Goal: Transaction & Acquisition: Purchase product/service

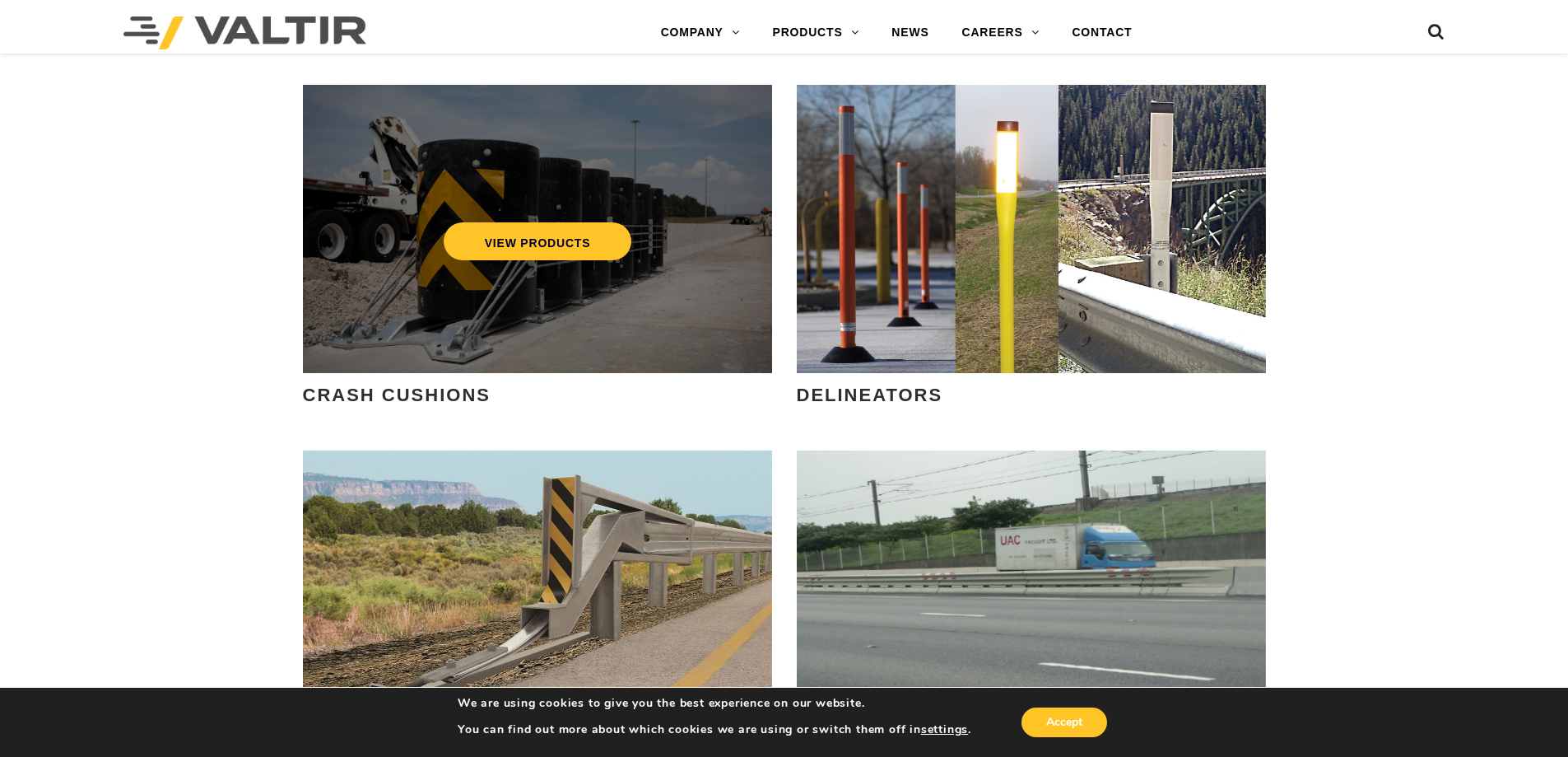
scroll to position [1399, 0]
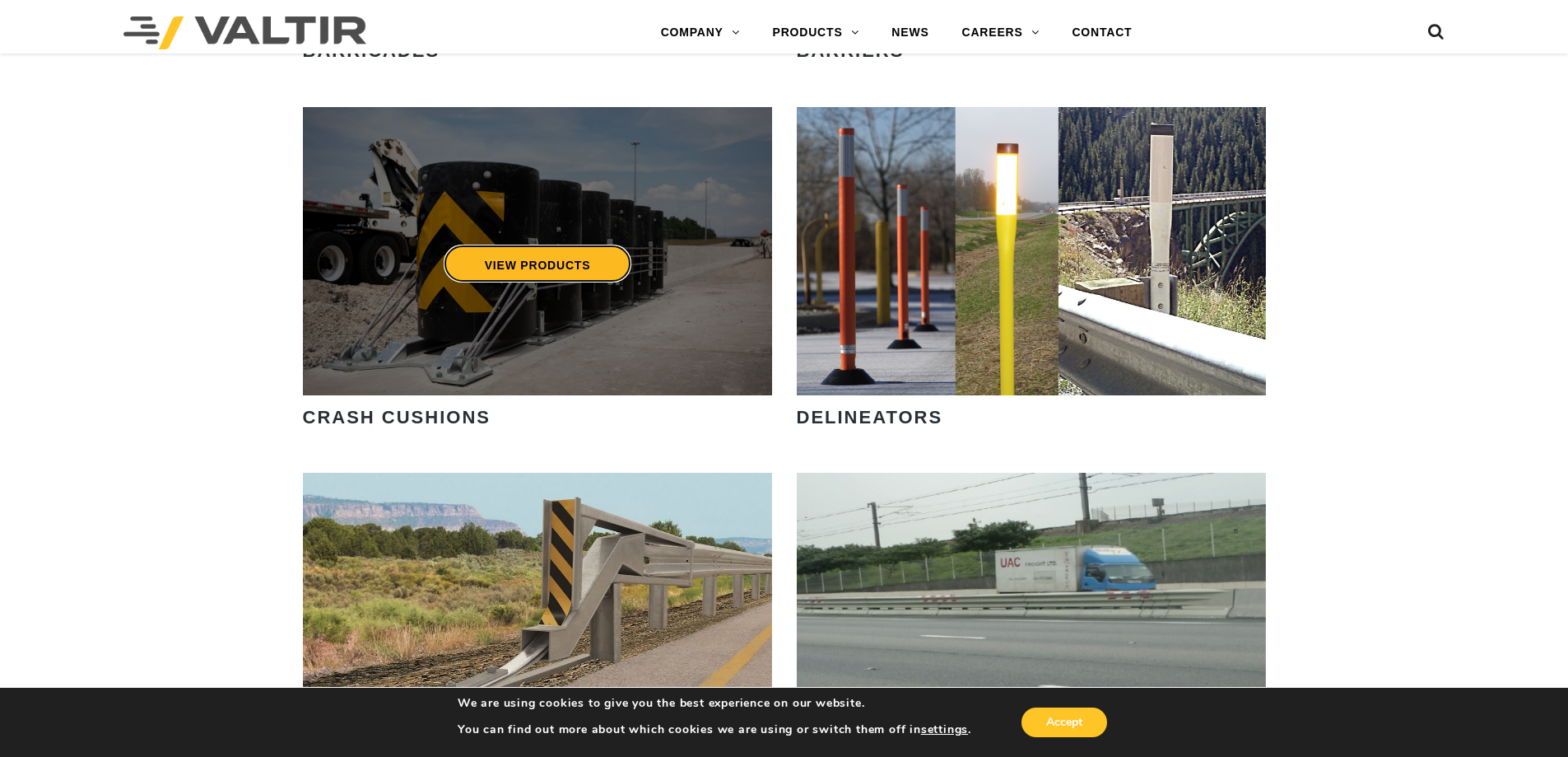
click at [550, 267] on link "VIEW PRODUCTS" at bounding box center [537, 263] width 189 height 38
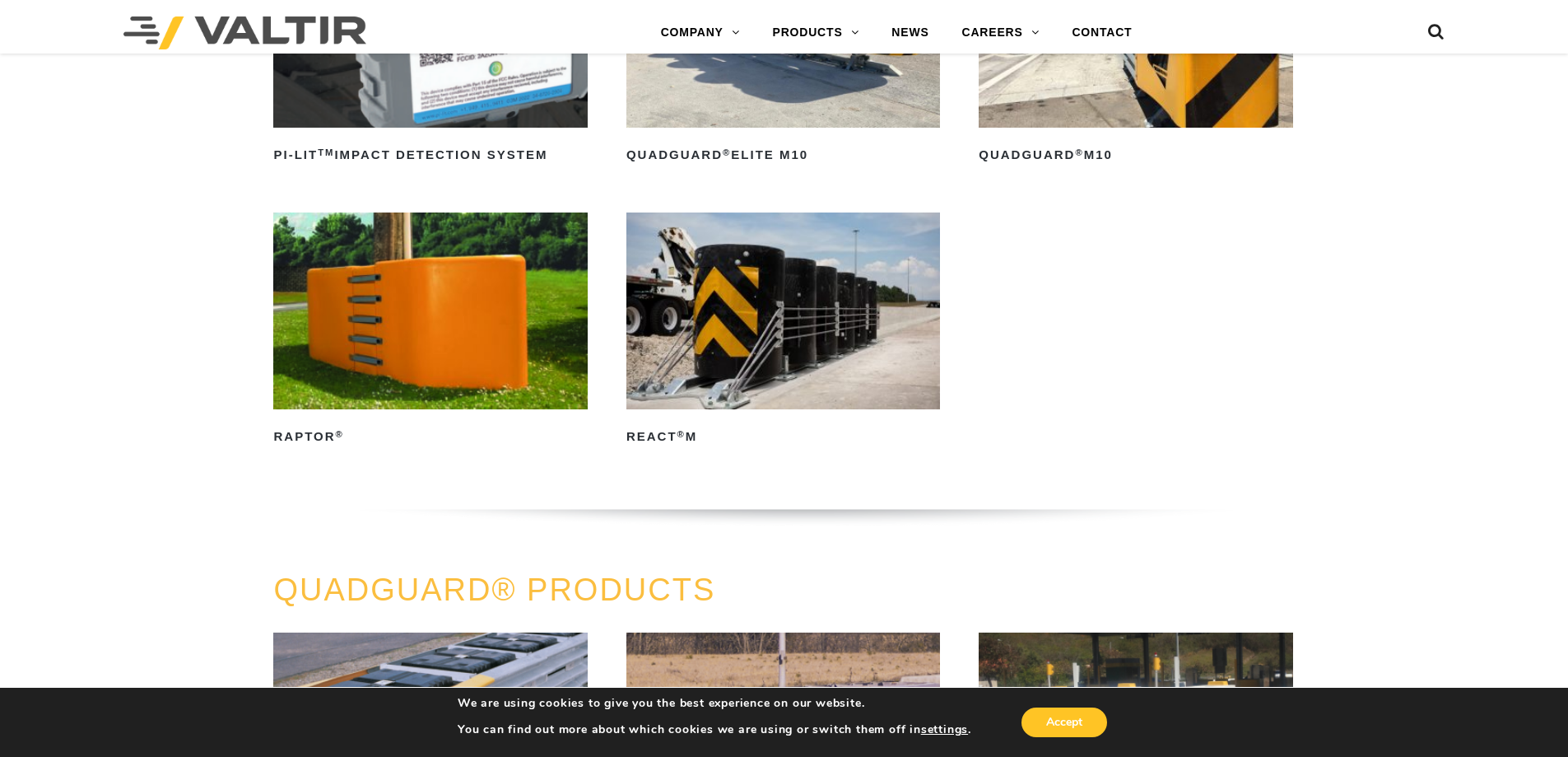
scroll to position [659, 0]
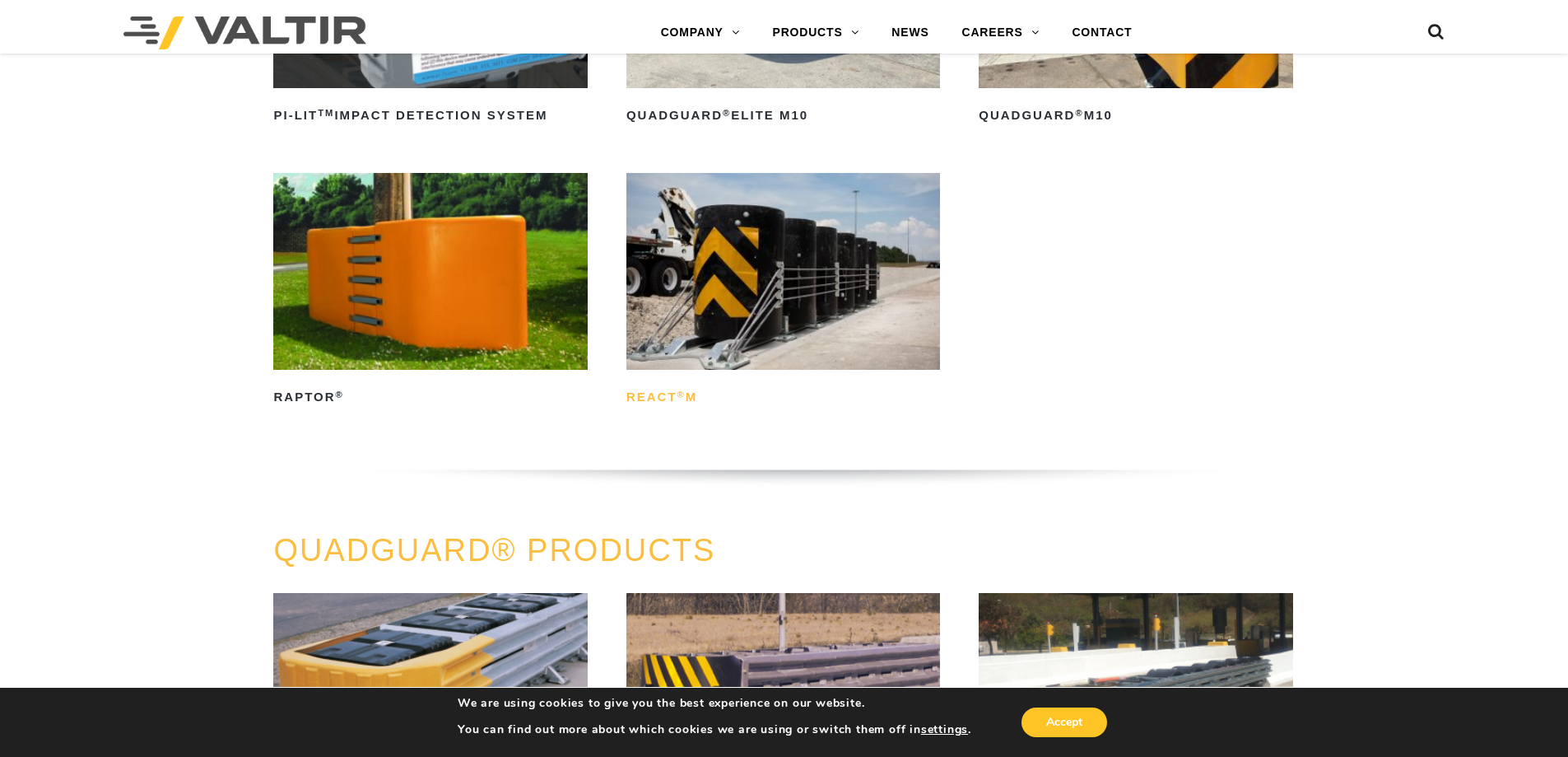
click at [693, 394] on h2 "REACT ® M" at bounding box center [783, 398] width 314 height 27
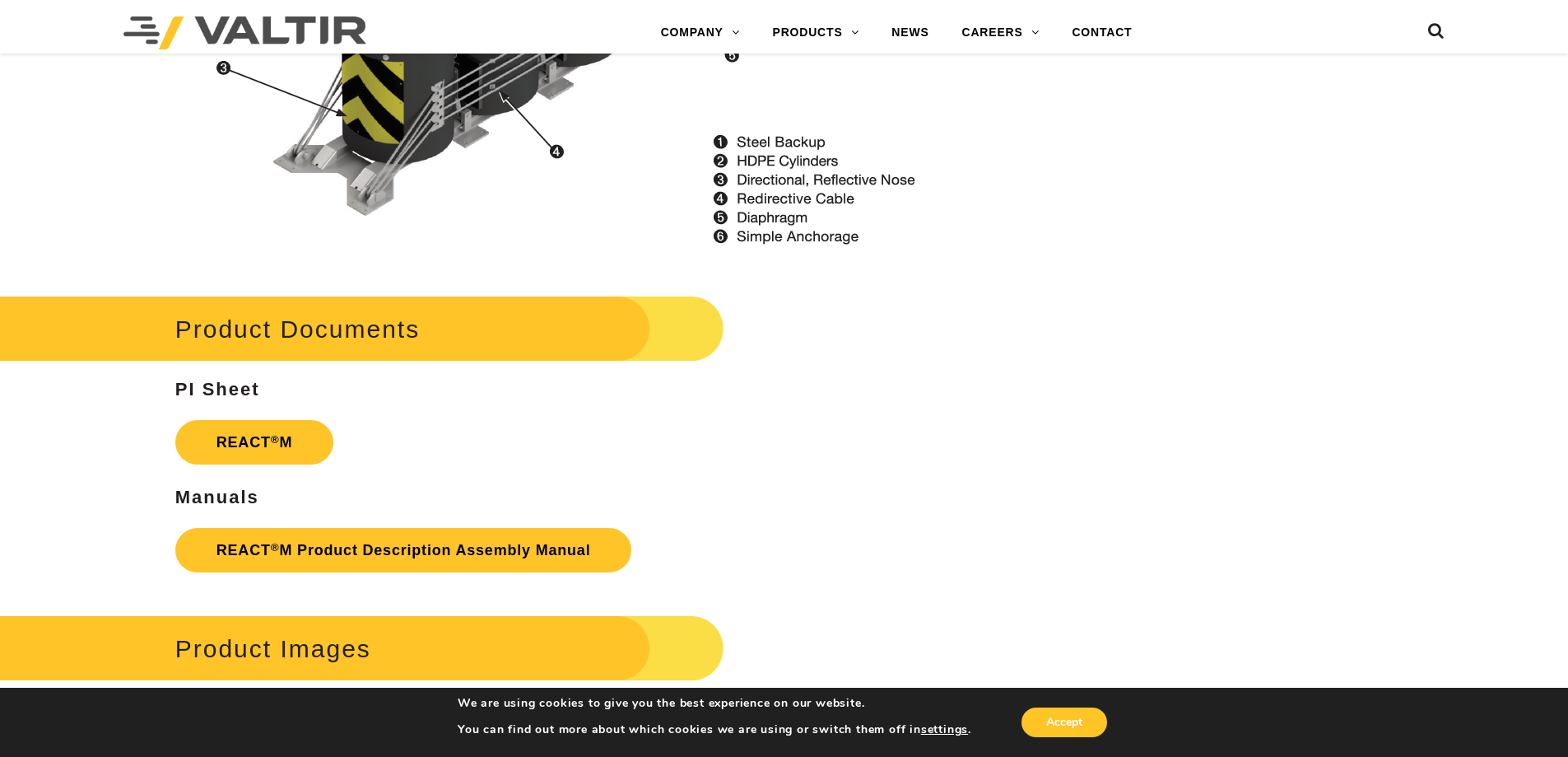
scroll to position [2184, 0]
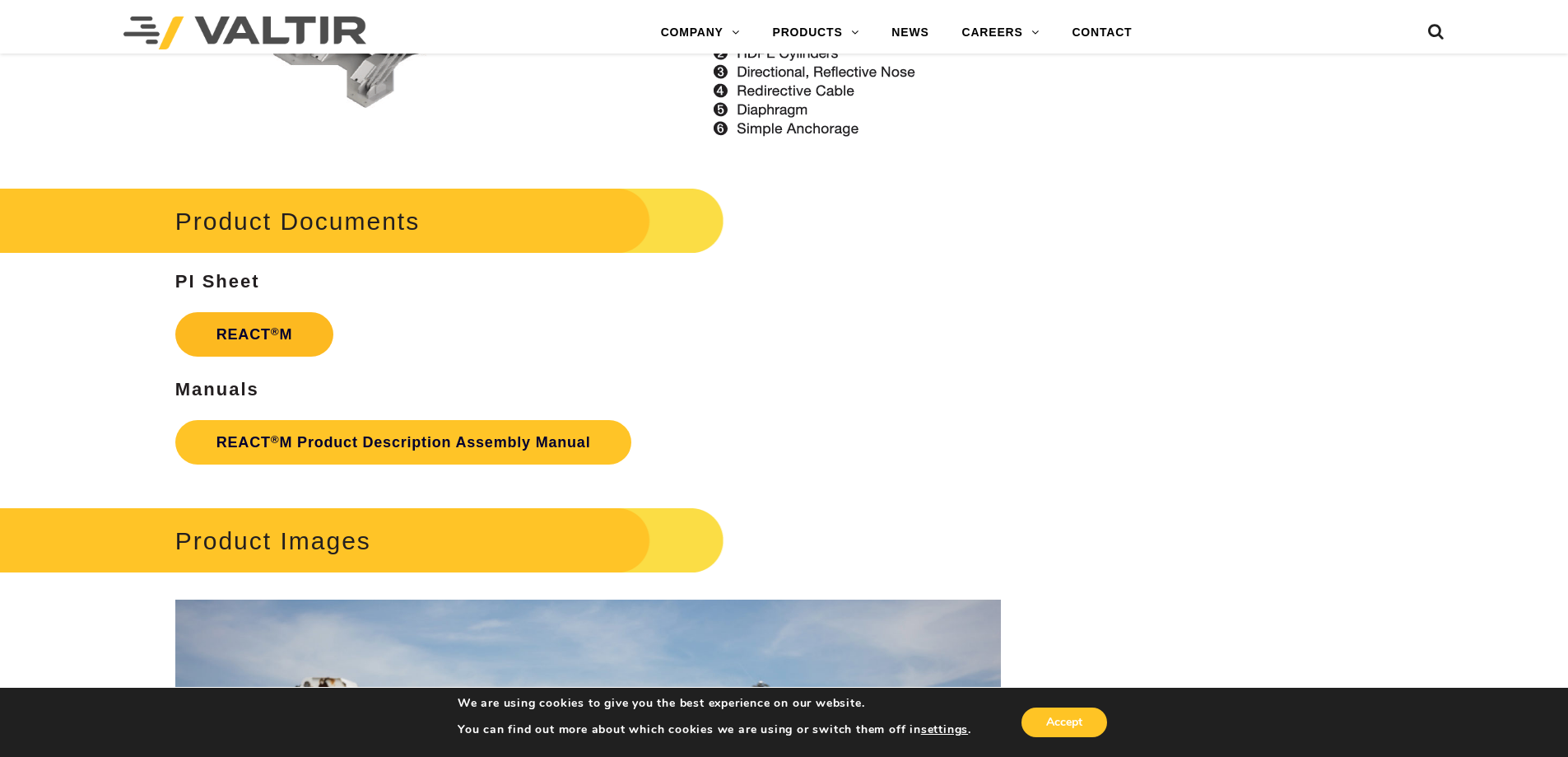
click at [273, 334] on sup "®" at bounding box center [275, 331] width 9 height 12
